Goal: Task Accomplishment & Management: Use online tool/utility

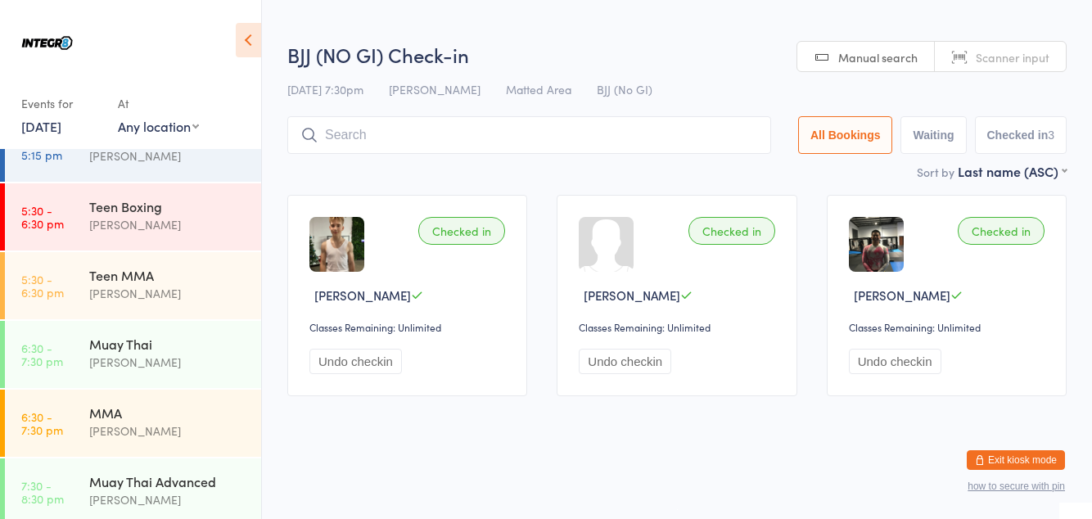
click at [450, 152] on input "search" at bounding box center [529, 135] width 484 height 38
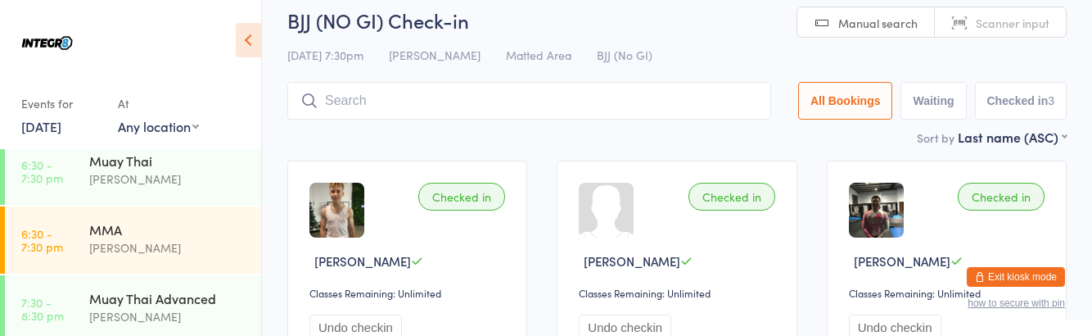
scroll to position [97, 0]
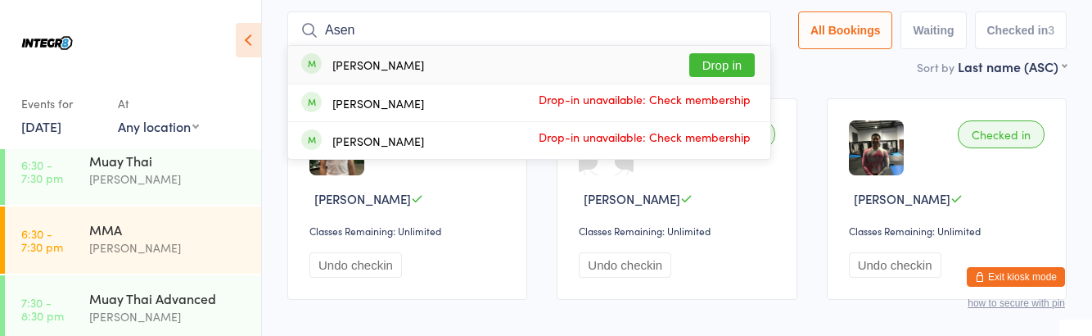
type input "Asen"
click at [721, 70] on button "Drop in" at bounding box center [721, 65] width 65 height 24
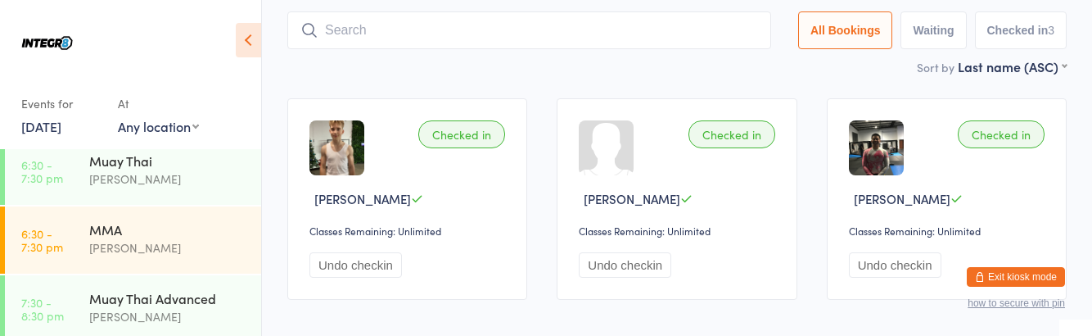
scroll to position [218, 0]
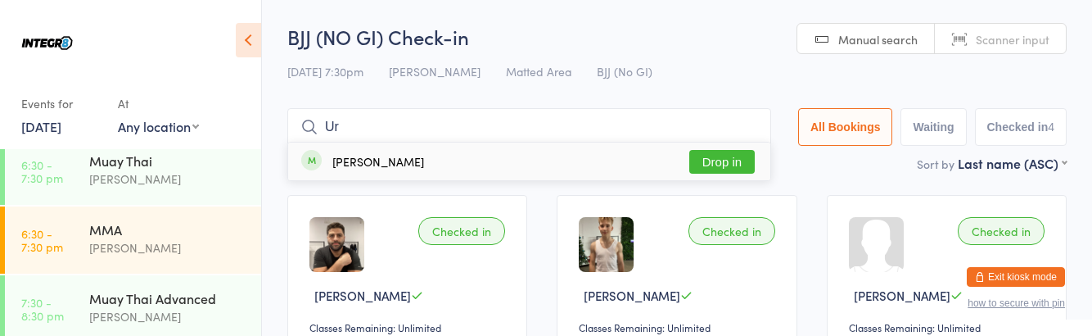
type input "Ur"
click at [745, 143] on div "[PERSON_NAME] Drop in" at bounding box center [529, 161] width 482 height 38
type input "Oll"
click at [744, 164] on button "Drop in" at bounding box center [721, 162] width 65 height 24
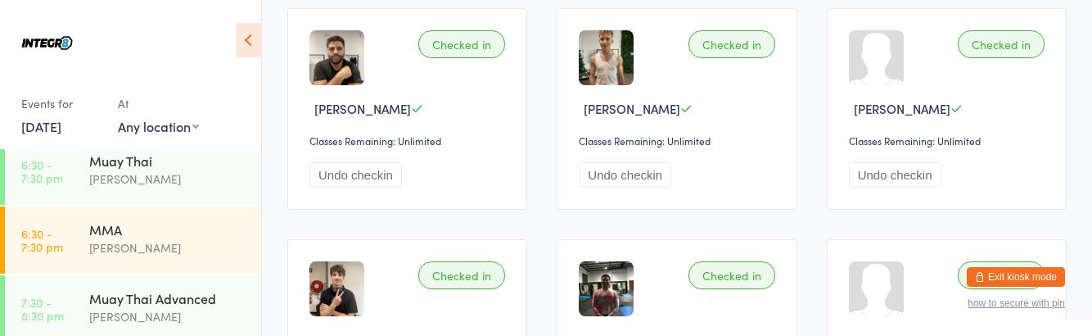
scroll to position [206, 0]
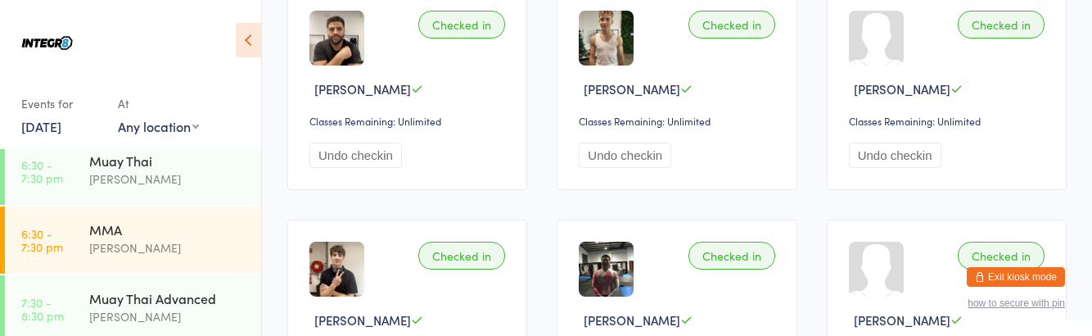
click at [178, 320] on div "[PERSON_NAME]" at bounding box center [168, 316] width 158 height 19
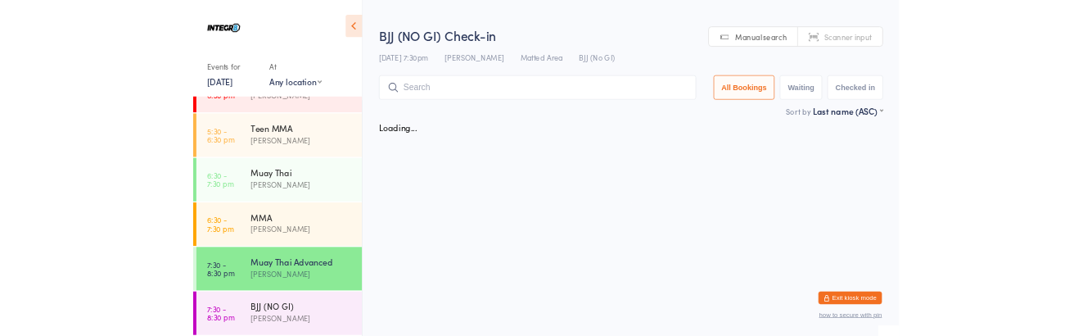
scroll to position [218, 0]
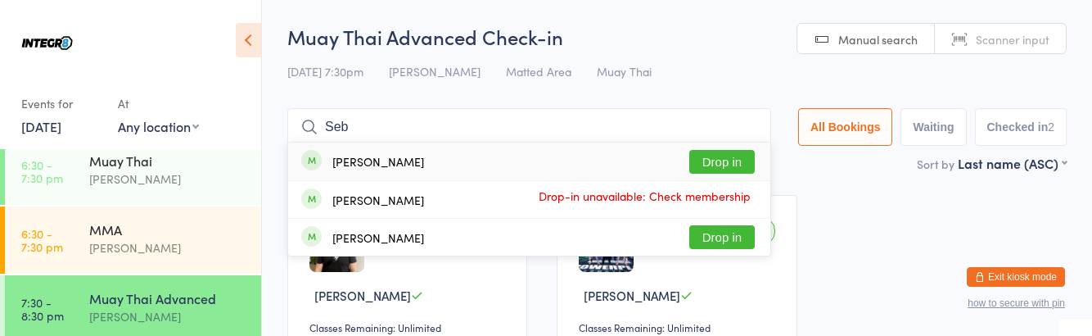
type input "Seb"
click at [725, 155] on button "Drop in" at bounding box center [721, 162] width 65 height 24
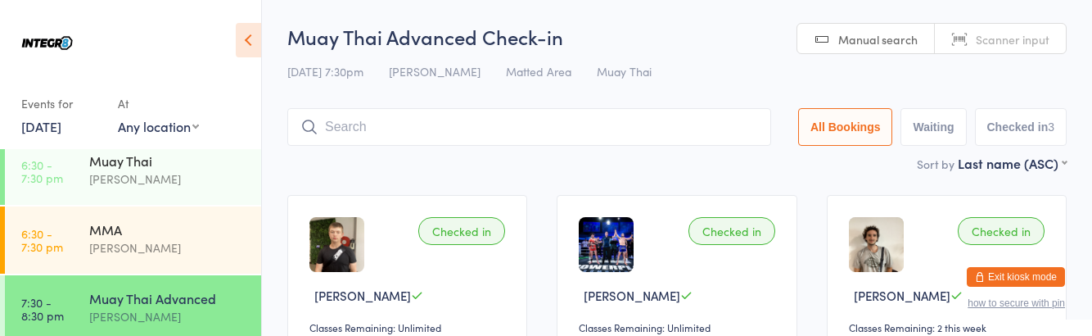
click at [187, 307] on div "[PERSON_NAME]" at bounding box center [168, 316] width 158 height 19
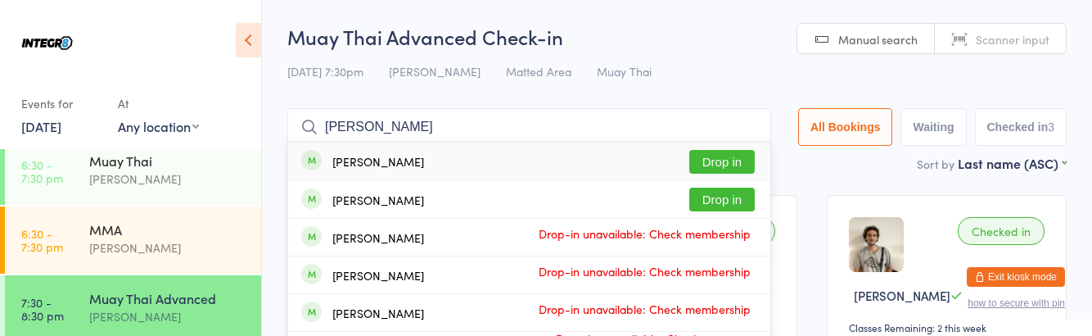
type input "[PERSON_NAME]"
click at [376, 167] on div "[PERSON_NAME]" at bounding box center [378, 161] width 92 height 13
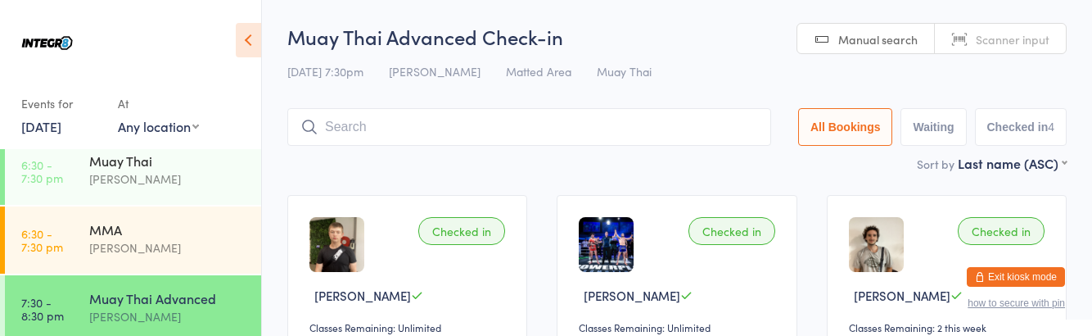
click at [139, 285] on div "Muay Thai Advanced [PERSON_NAME]" at bounding box center [175, 307] width 172 height 65
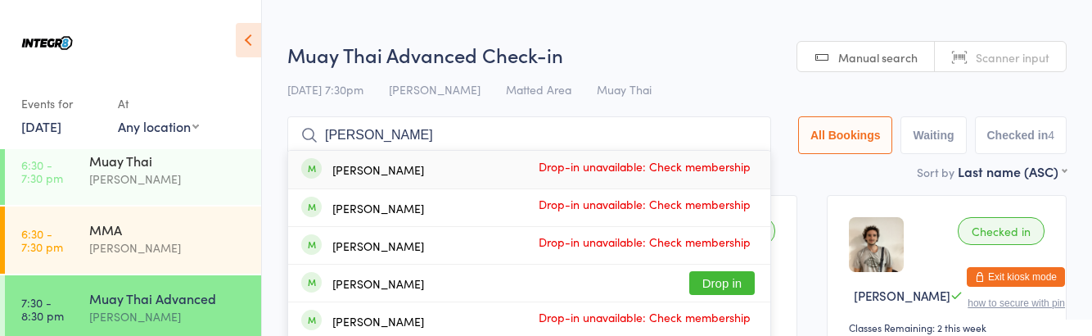
type input "[PERSON_NAME]"
click at [741, 277] on button "Drop in" at bounding box center [721, 283] width 65 height 24
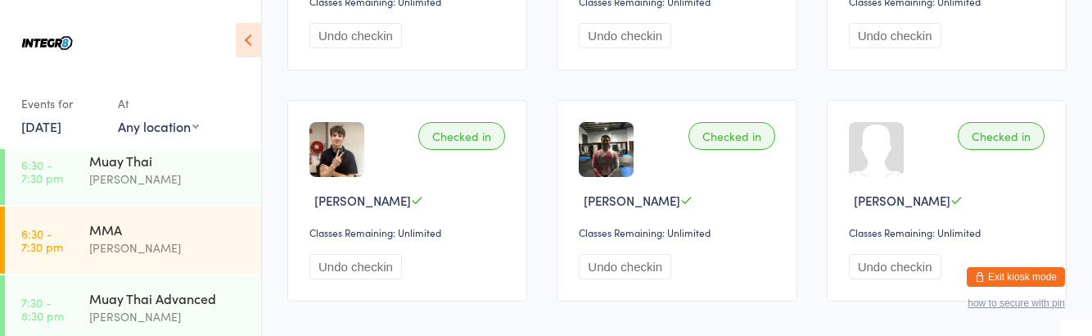
scroll to position [119, 0]
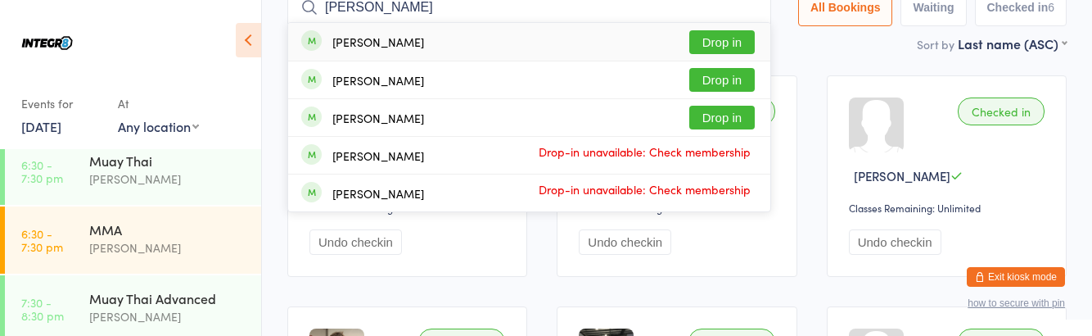
type input "[PERSON_NAME]"
click at [745, 45] on button "Drop in" at bounding box center [721, 42] width 65 height 24
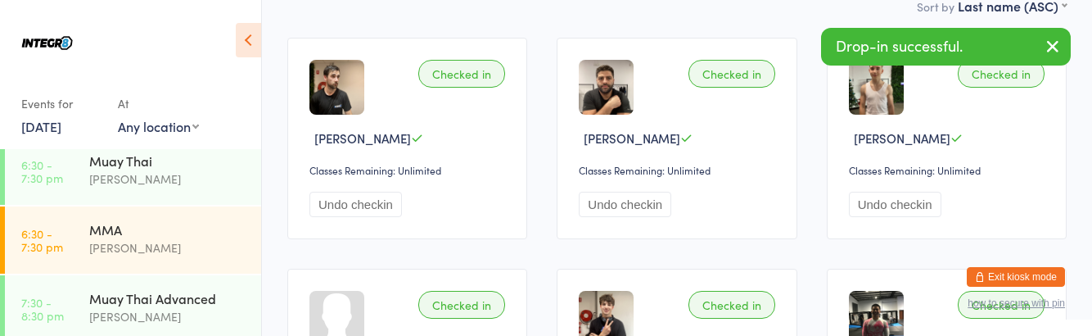
scroll to position [0, 0]
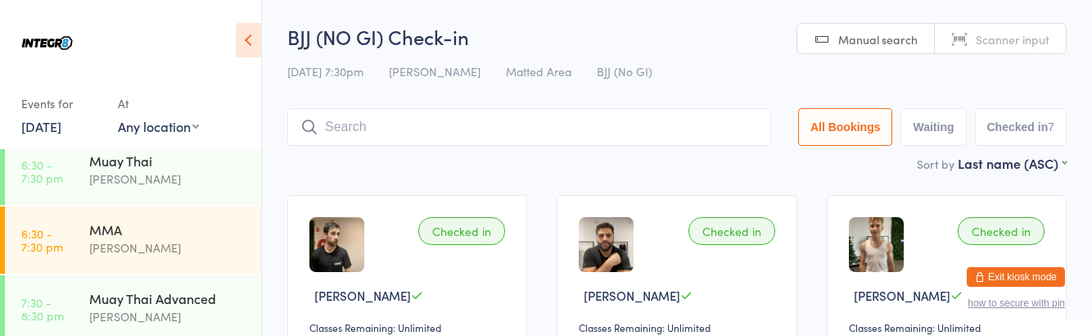
click at [61, 307] on time "7:30 - 8:30 pm" at bounding box center [42, 308] width 43 height 26
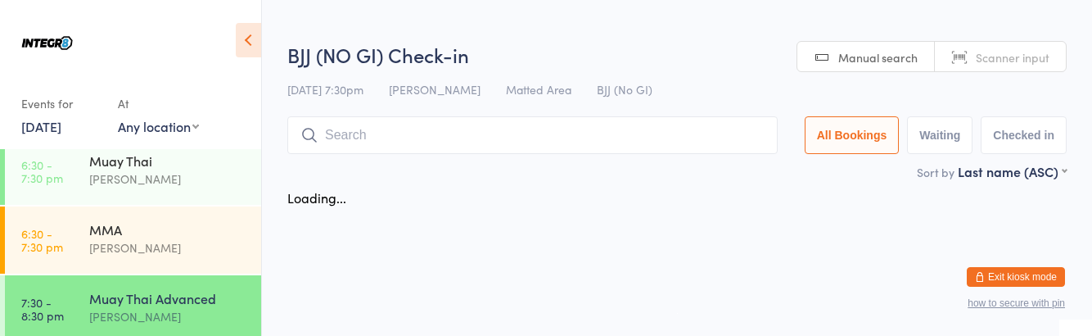
scroll to position [218, 0]
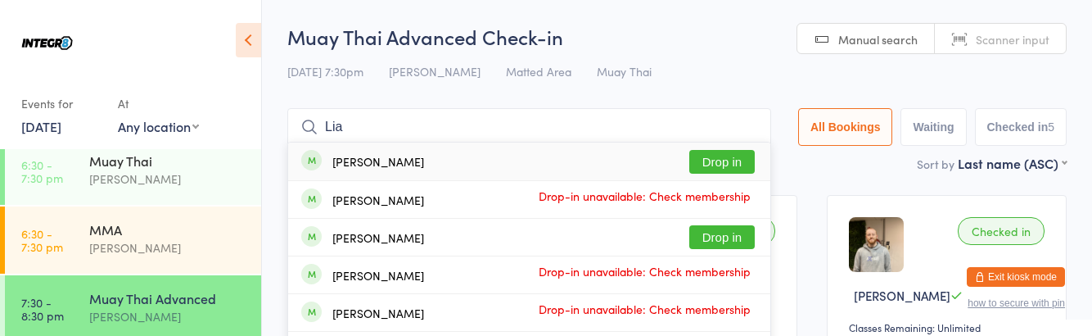
type input "Lia"
click at [720, 232] on button "Drop in" at bounding box center [721, 237] width 65 height 24
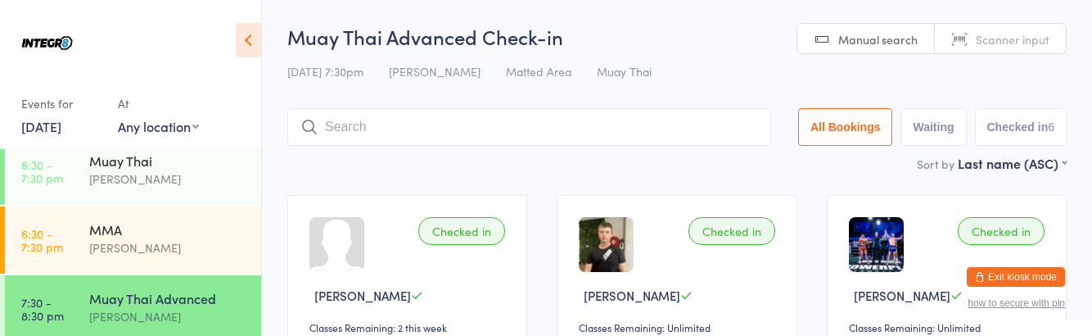
click at [166, 298] on div "Muay Thai Advanced" at bounding box center [168, 298] width 158 height 18
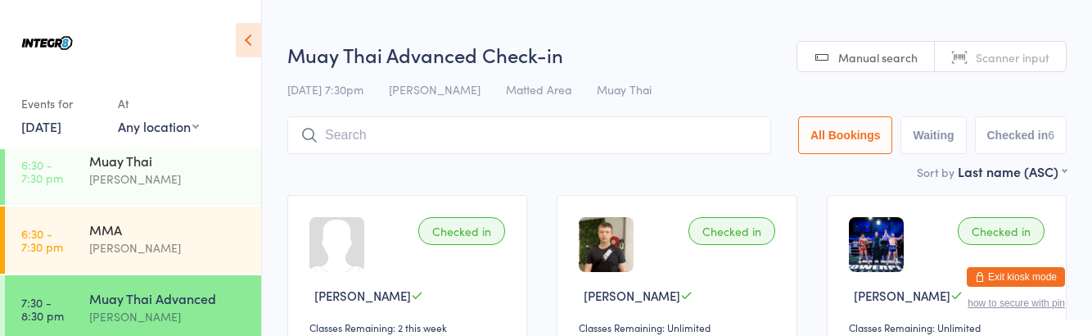
type input "K"
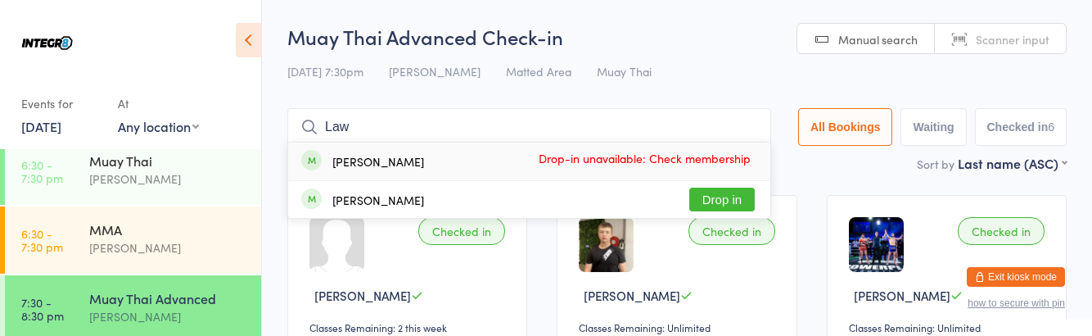
type input "Law"
click at [723, 194] on button "Drop in" at bounding box center [721, 199] width 65 height 24
